Goal: Check status: Check status

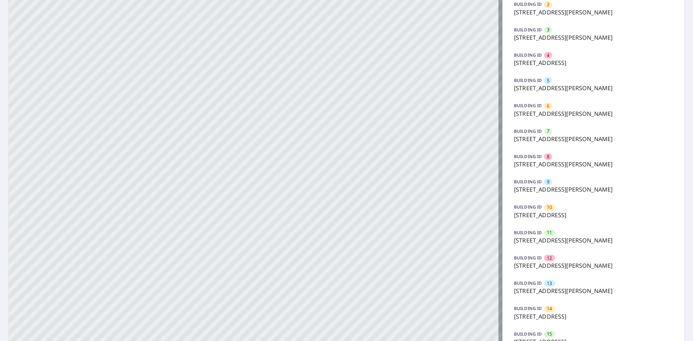
scroll to position [180, 0]
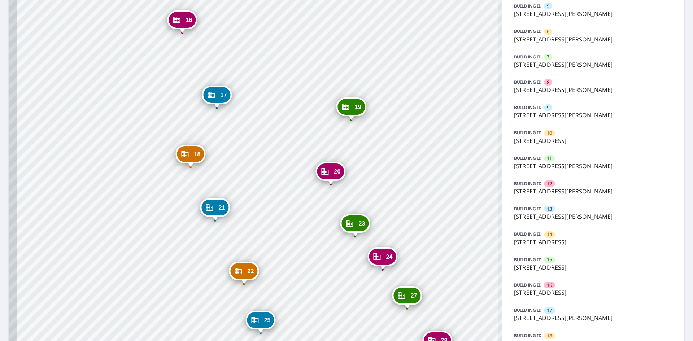
drag, startPoint x: 229, startPoint y: 139, endPoint x: 321, endPoint y: 216, distance: 120.0
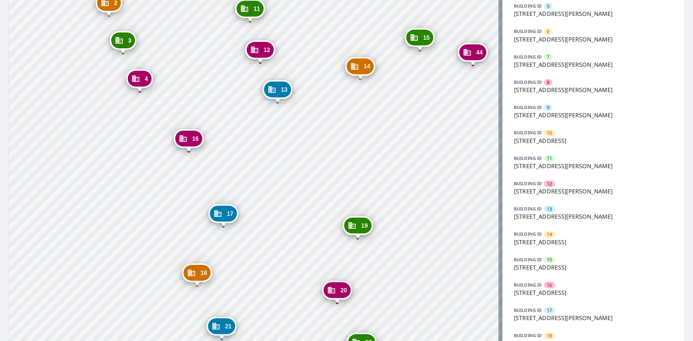
drag, startPoint x: 312, startPoint y: 145, endPoint x: 313, endPoint y: 150, distance: 5.9
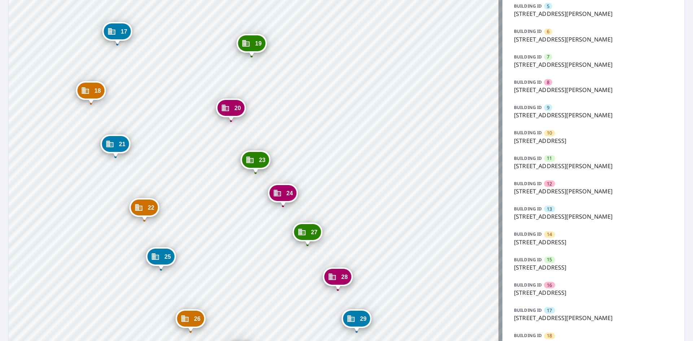
drag, startPoint x: 413, startPoint y: 221, endPoint x: 308, endPoint y: 65, distance: 188.5
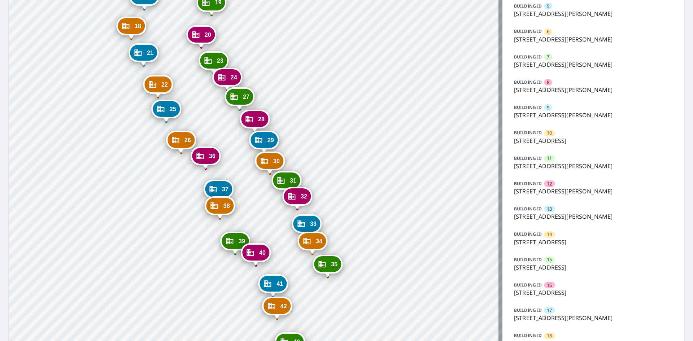
drag, startPoint x: 383, startPoint y: 113, endPoint x: 286, endPoint y: 65, distance: 107.6
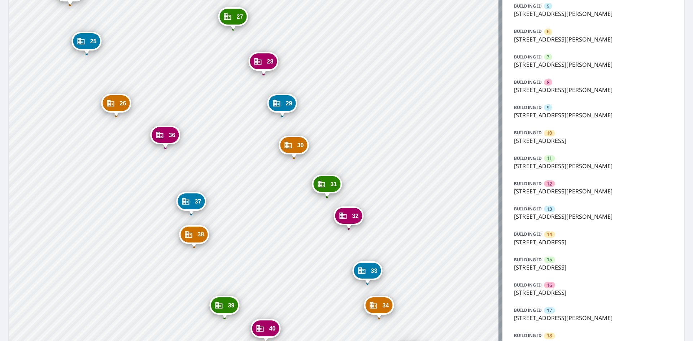
drag, startPoint x: 283, startPoint y: 219, endPoint x: 308, endPoint y: 358, distance: 141.5
click at [308, 341] on html "Dashboard Order History Order 2 91 Sandrala Dr [PERSON_NAME], [GEOGRAPHIC_DATA]…" at bounding box center [346, 170] width 693 height 341
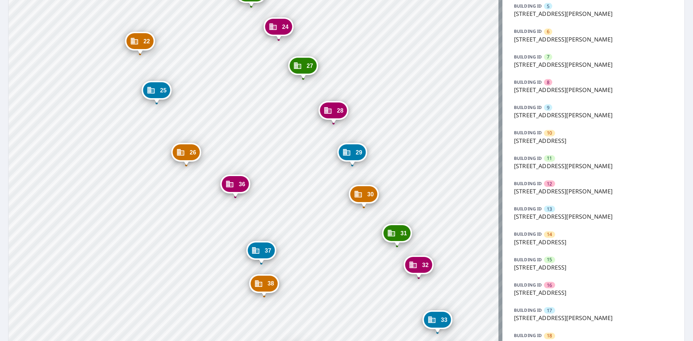
drag, startPoint x: 329, startPoint y: 209, endPoint x: 337, endPoint y: 284, distance: 75.9
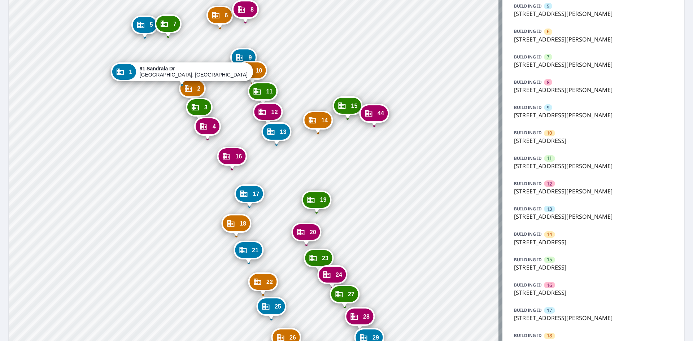
drag, startPoint x: 360, startPoint y: 117, endPoint x: 296, endPoint y: 207, distance: 110.4
